Goal: Information Seeking & Learning: Compare options

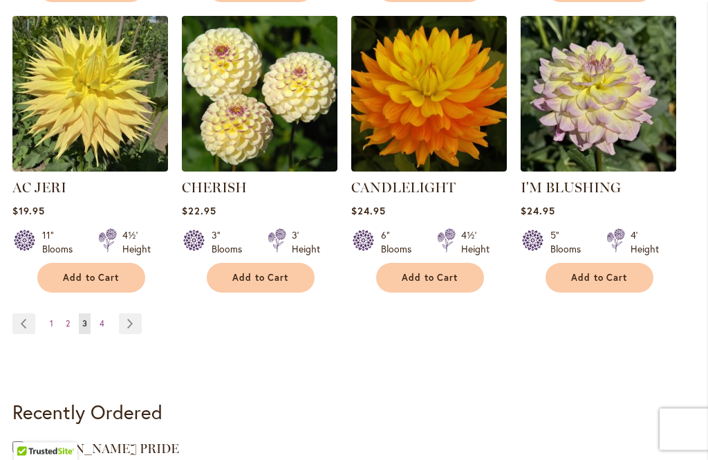
scroll to position [1332, 0]
click at [135, 327] on link "Page Next" at bounding box center [130, 323] width 23 height 21
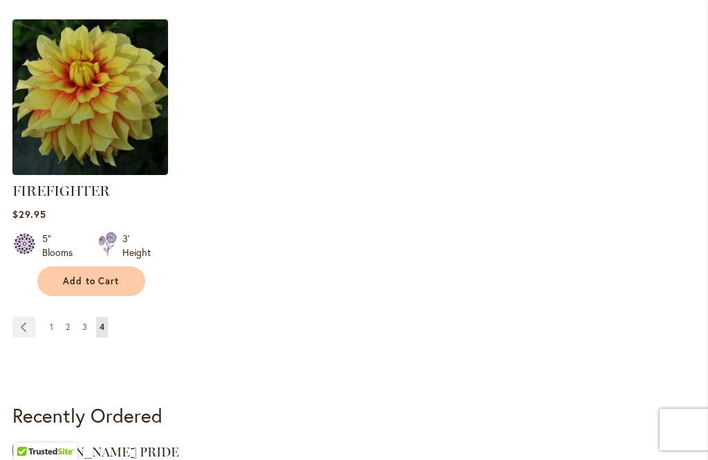
scroll to position [438, 0]
click at [53, 331] on link "Page 1" at bounding box center [51, 327] width 10 height 21
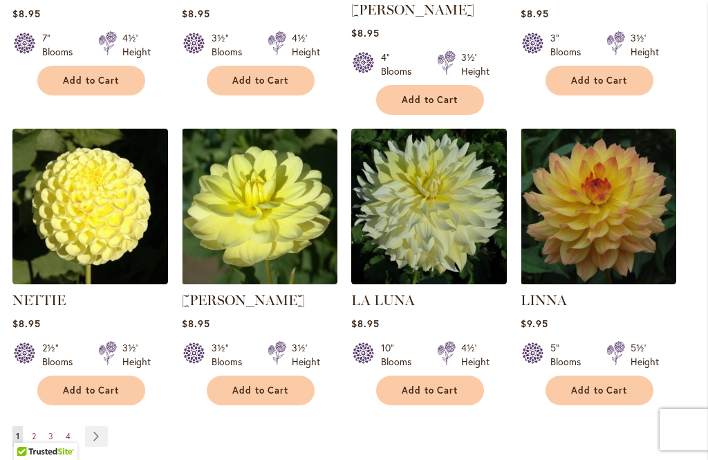
scroll to position [1191, 0]
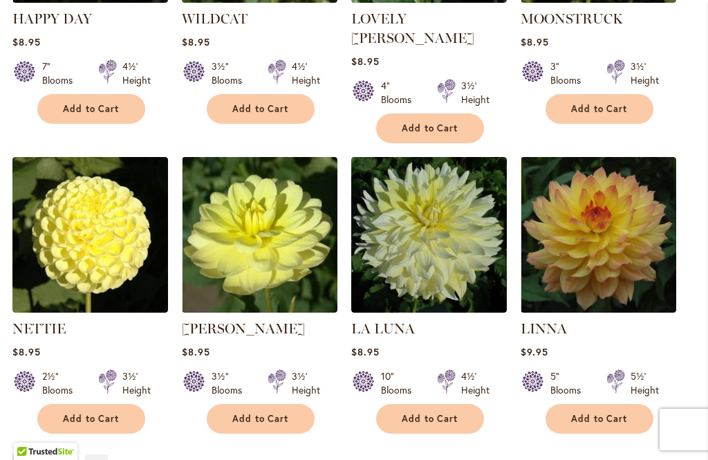
click at [427, 221] on img at bounding box center [429, 235] width 156 height 156
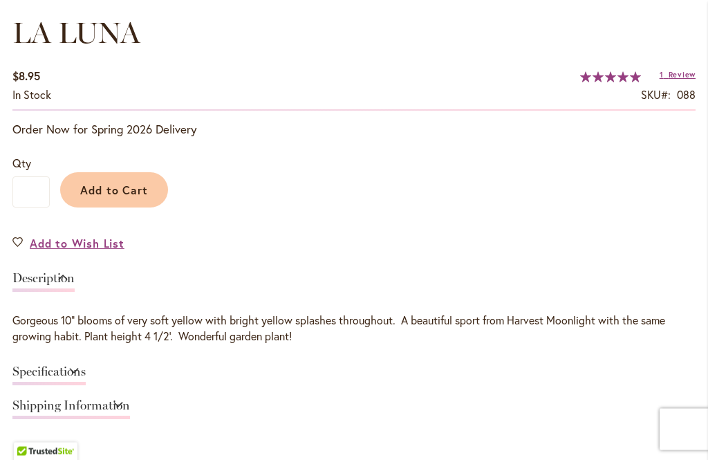
scroll to position [914, 0]
click at [86, 375] on link "Specifications" at bounding box center [48, 375] width 73 height 20
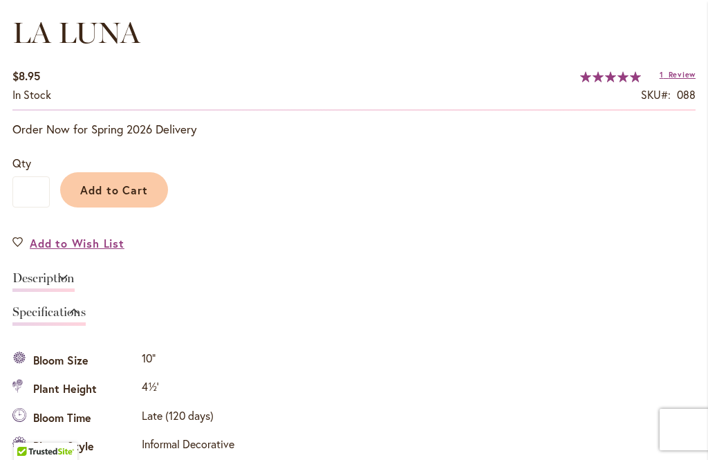
scroll to position [1213, 0]
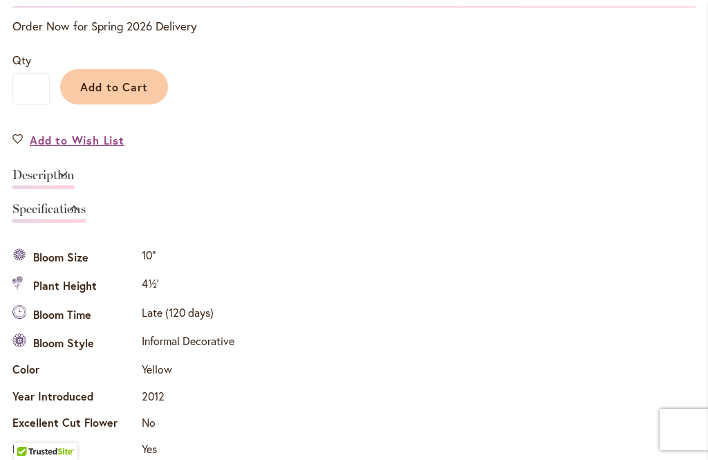
click at [86, 216] on link "Specifications" at bounding box center [48, 213] width 73 height 20
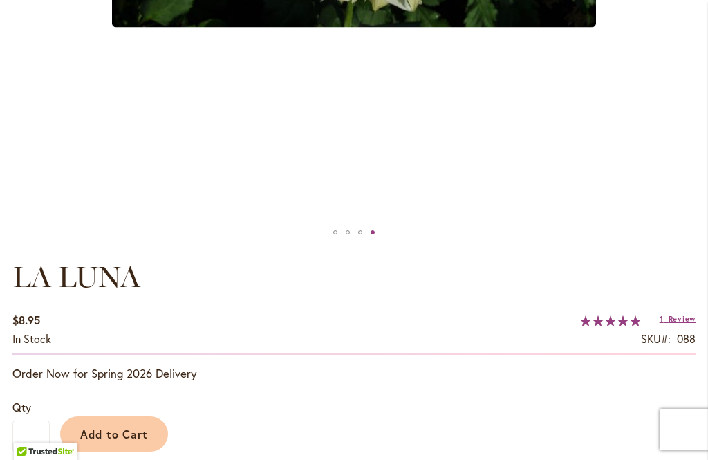
scroll to position [648, 0]
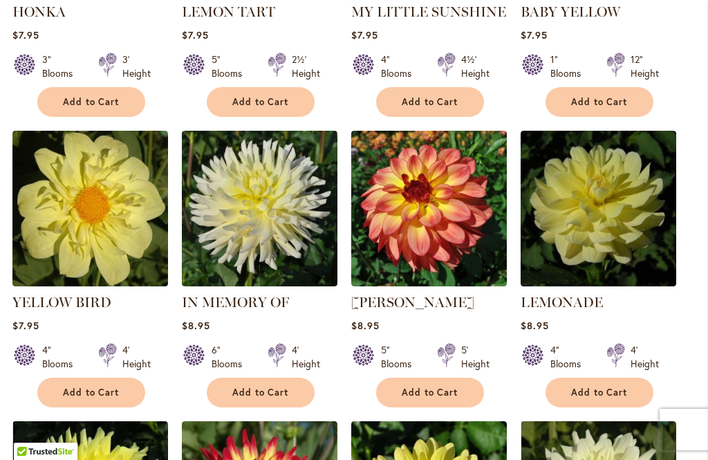
scroll to position [602, 0]
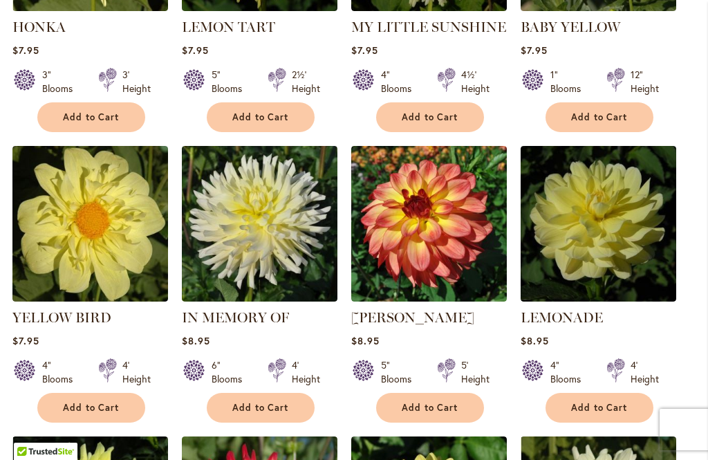
click at [254, 223] on img at bounding box center [260, 224] width 156 height 156
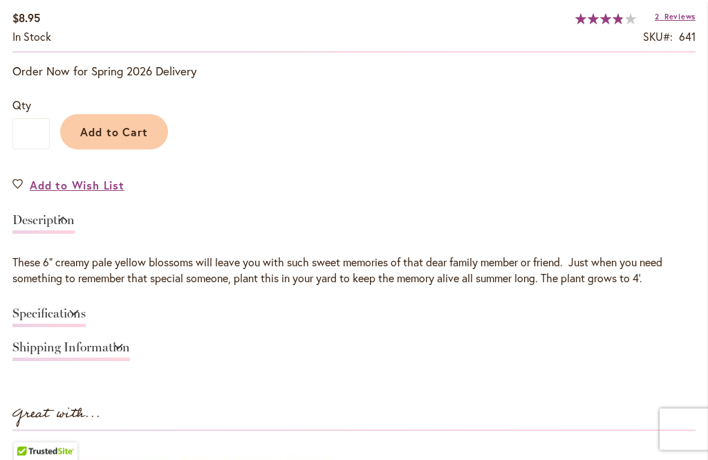
scroll to position [972, 0]
click at [86, 316] on link "Specifications" at bounding box center [48, 317] width 73 height 20
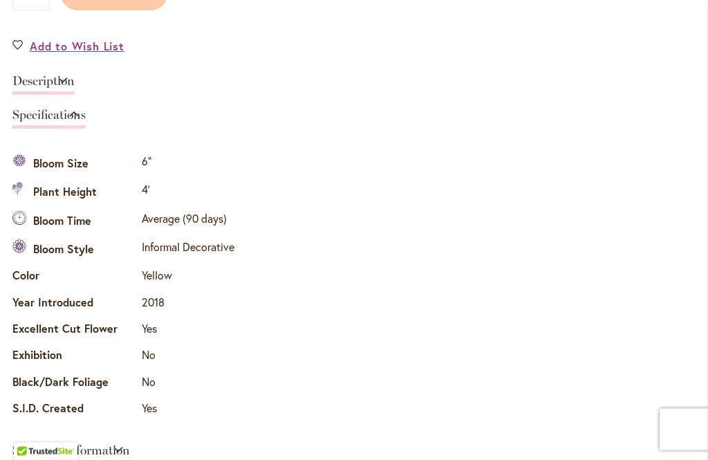
scroll to position [1111, 0]
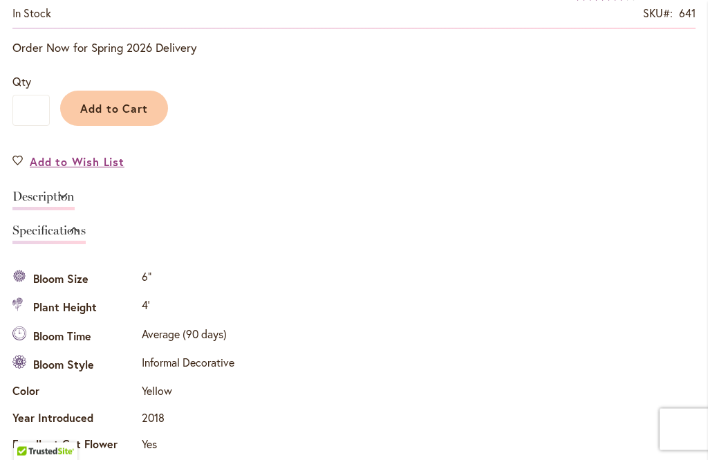
click at [86, 233] on link "Specifications" at bounding box center [48, 235] width 73 height 20
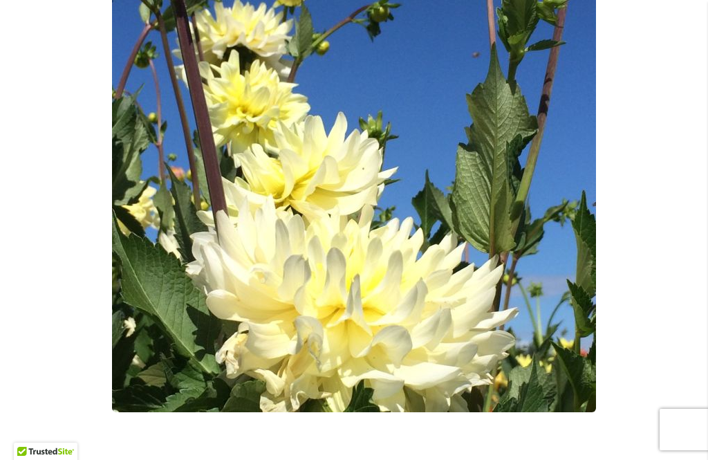
scroll to position [362, 0]
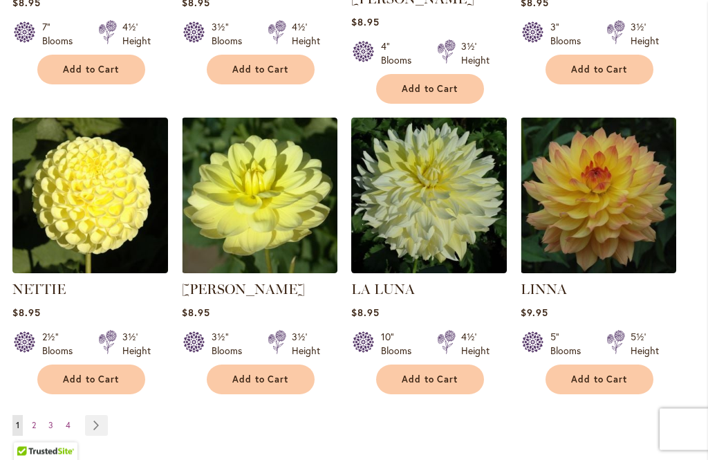
scroll to position [1231, 0]
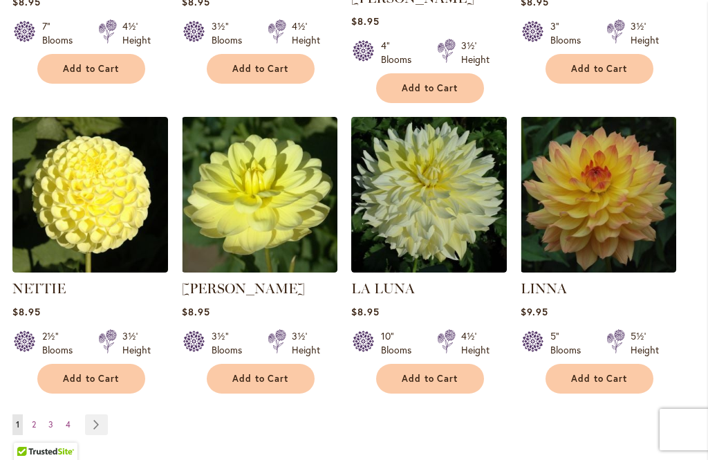
click at [38, 414] on link "Page 2" at bounding box center [33, 424] width 11 height 21
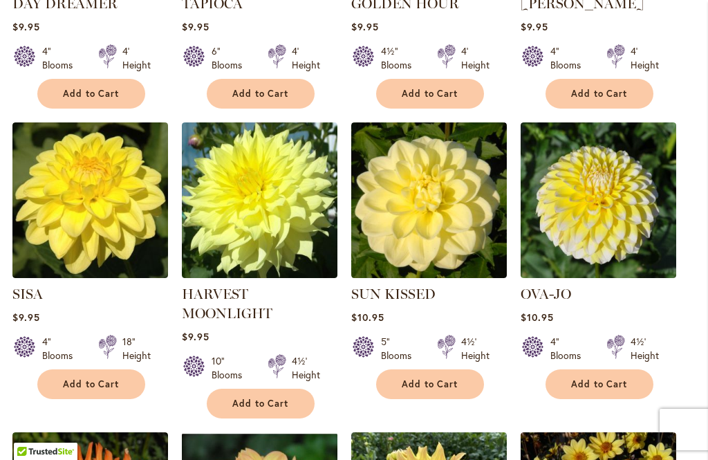
scroll to position [612, 0]
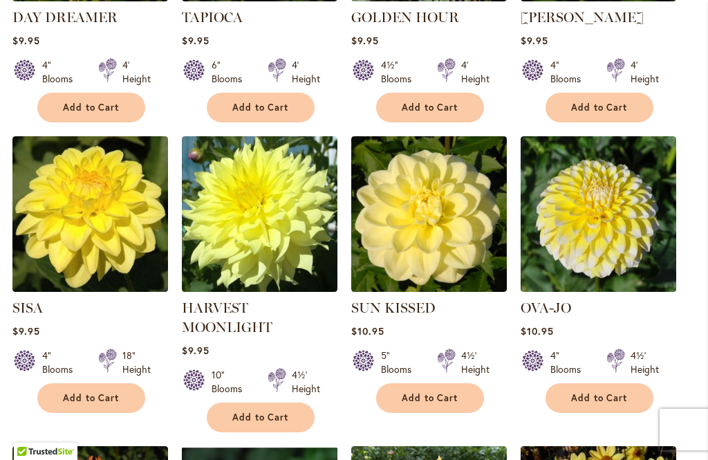
click at [255, 234] on img at bounding box center [260, 214] width 156 height 156
